Goal: Find specific page/section: Find specific page/section

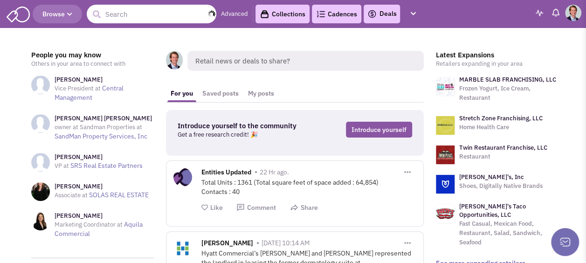
click at [113, 16] on input "text" at bounding box center [152, 14] width 130 height 19
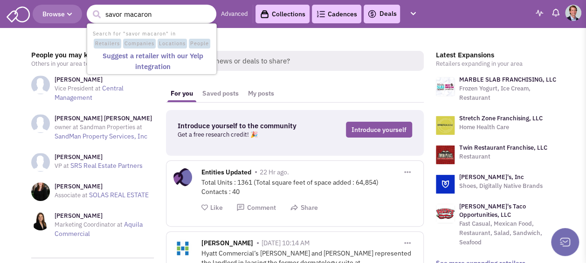
type input "savor macarons"
click at [134, 41] on span "Companies" at bounding box center [139, 44] width 33 height 10
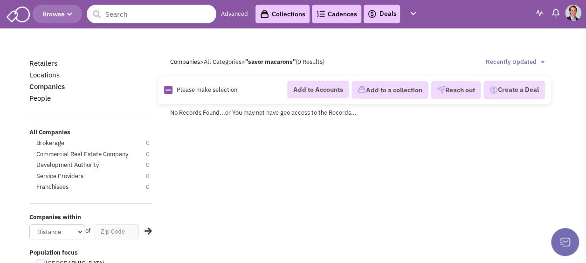
click at [136, 11] on input "text" at bounding box center [152, 14] width 130 height 19
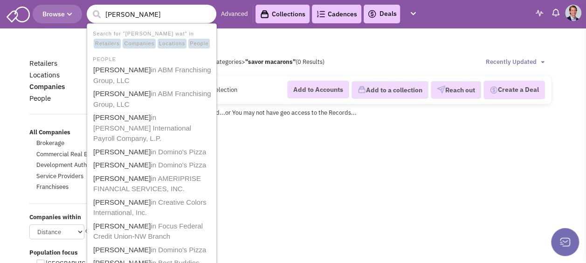
type input "kelli watts"
